Goal: Transaction & Acquisition: Purchase product/service

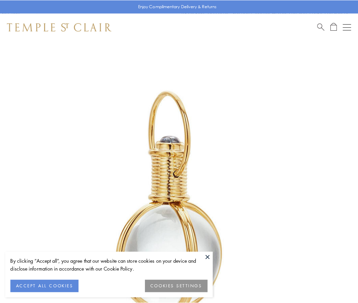
scroll to position [178, 0]
